Goal: Transaction & Acquisition: Purchase product/service

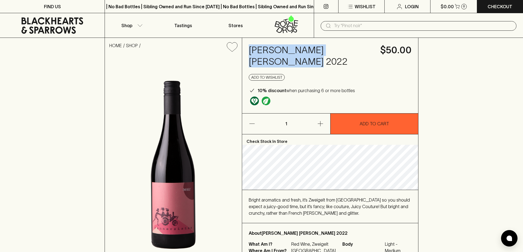
drag, startPoint x: 246, startPoint y: 52, endPoint x: 362, endPoint y: 54, distance: 115.1
click at [362, 54] on div "[PERSON_NAME] [PERSON_NAME] 2022 $50.00 Add to wishlist 10% discount when purch…" at bounding box center [330, 76] width 176 height 76
copy h4 "[PERSON_NAME] [PERSON_NAME] 2022"
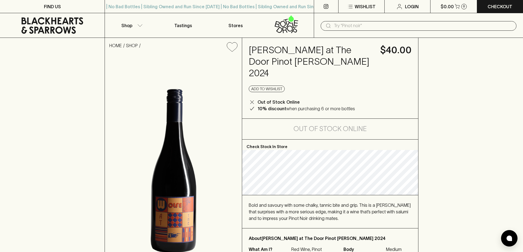
scroll to position [55, 0]
